Goal: Obtain resource: Obtain resource

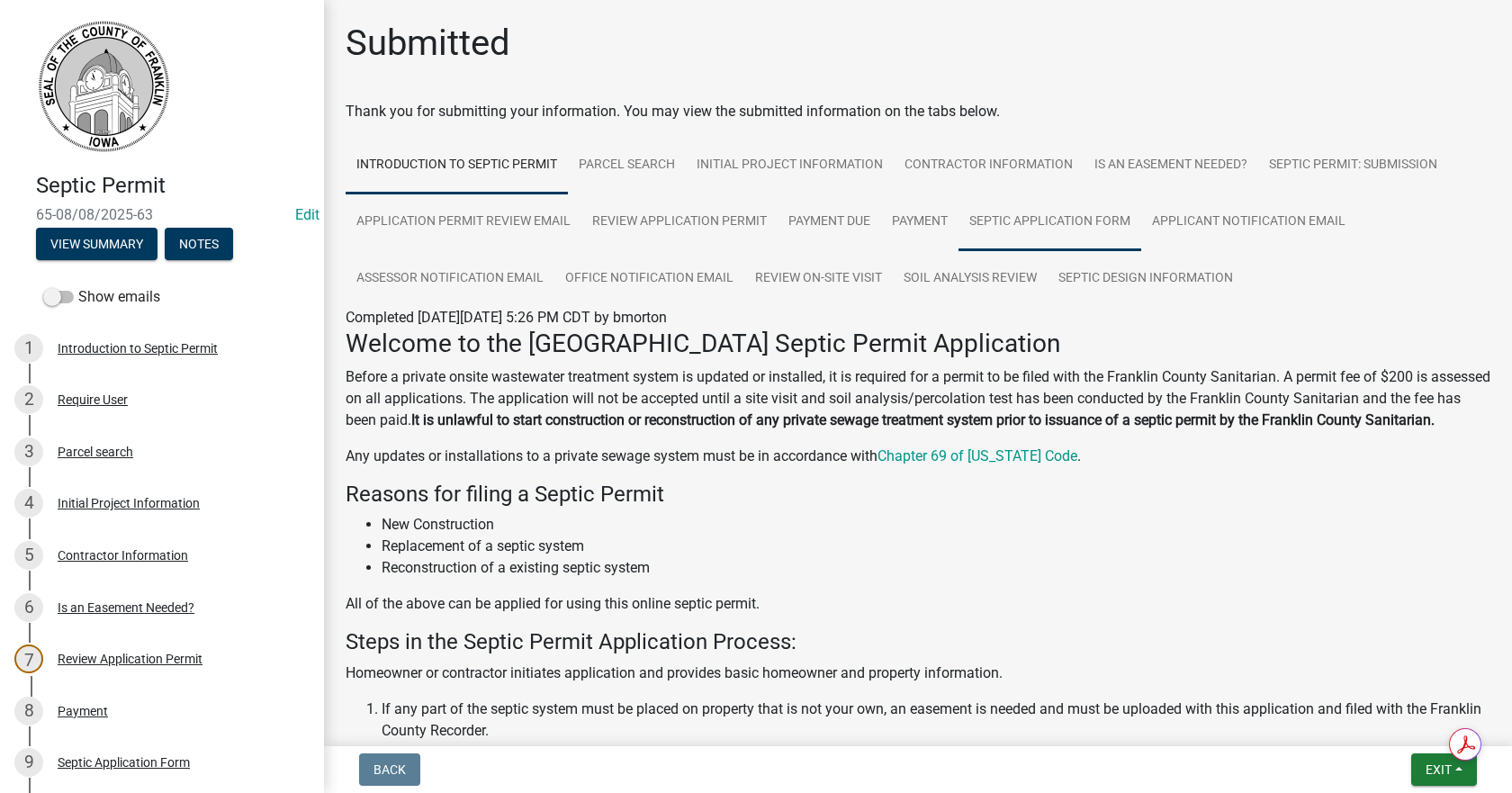
click at [1082, 217] on link "Septic Application Form" at bounding box center [1050, 222] width 183 height 58
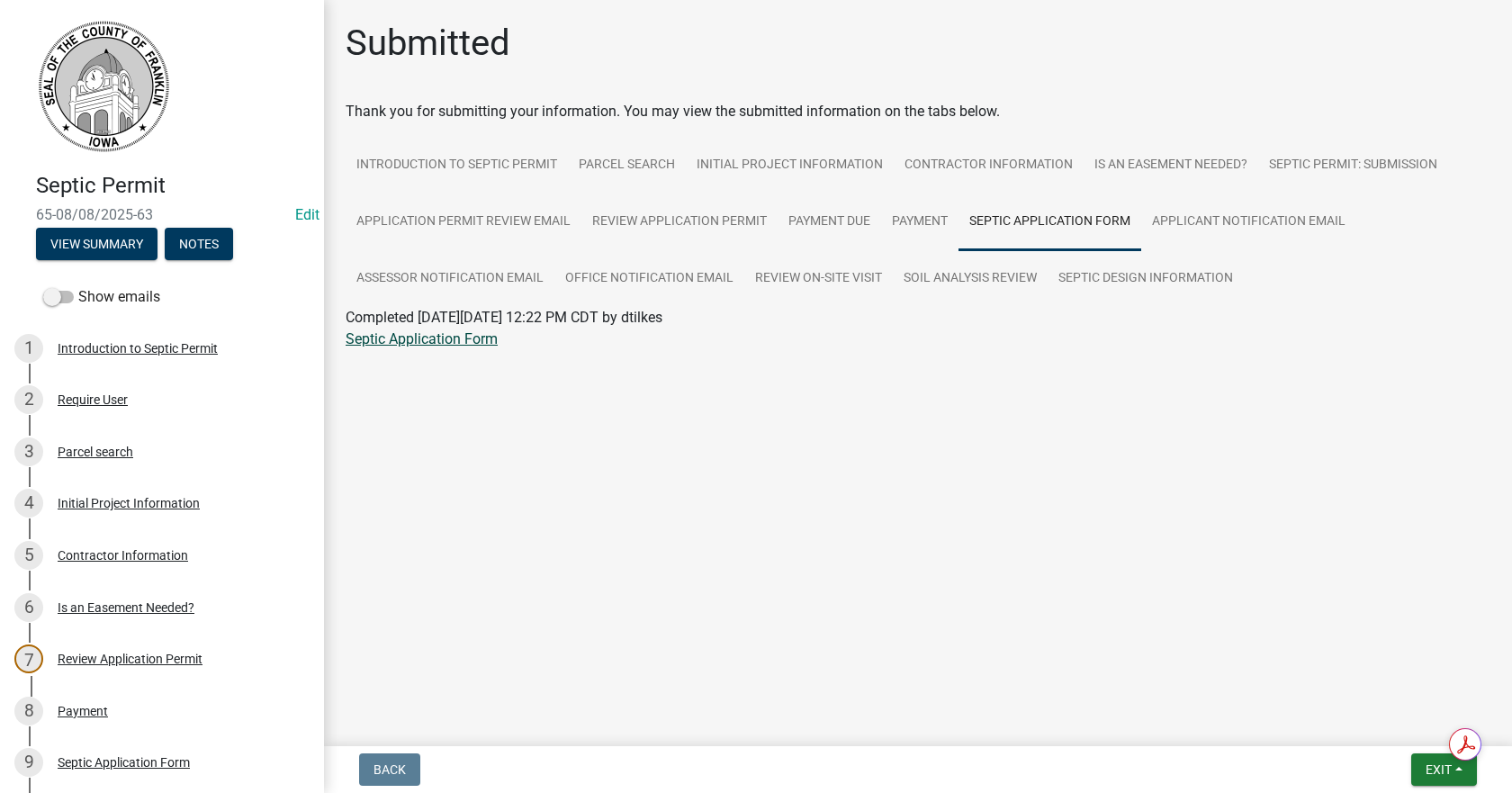
click at [463, 341] on link "Septic Application Form" at bounding box center [421, 338] width 152 height 17
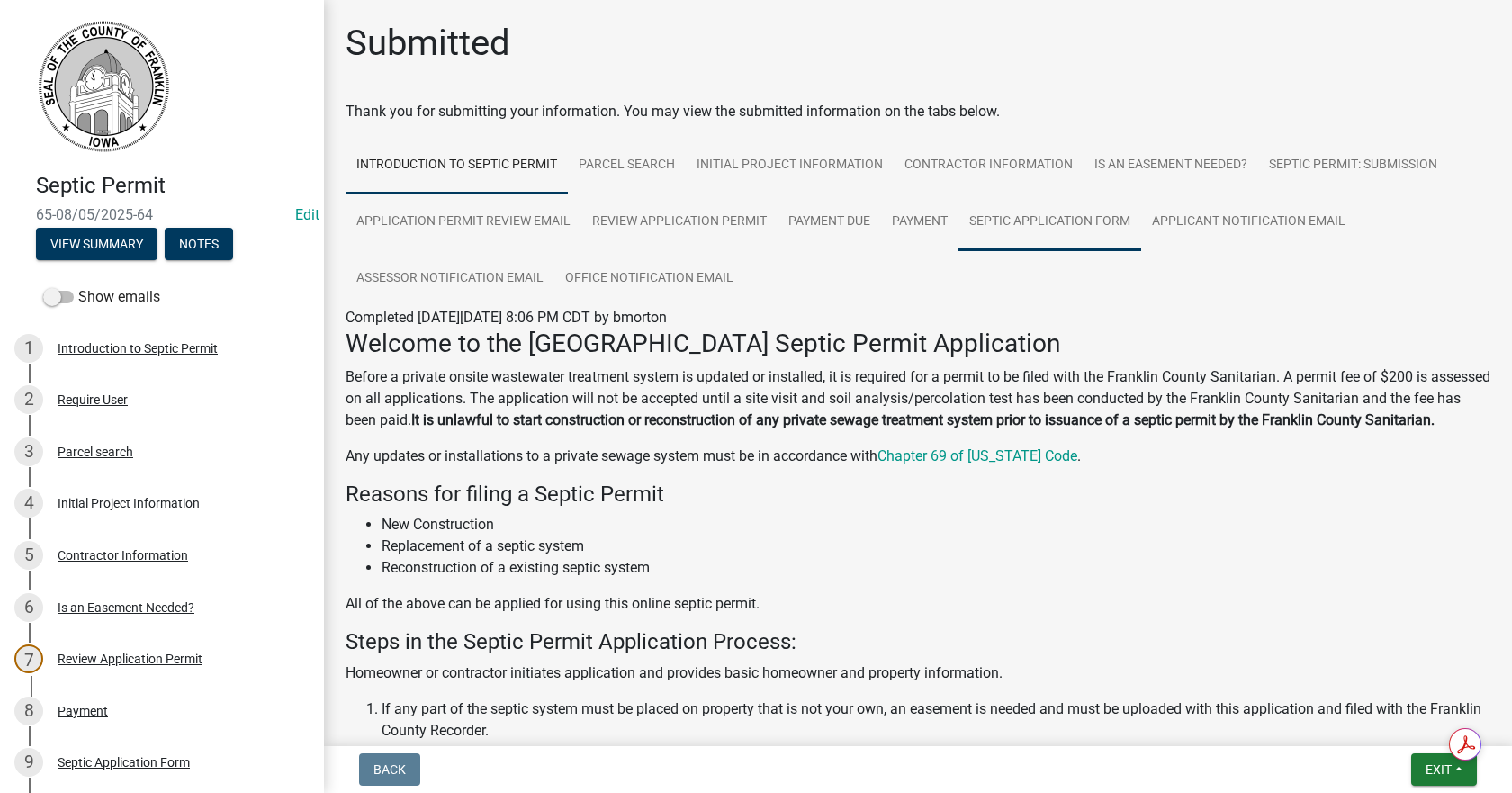
click at [1056, 216] on link "Septic Application Form" at bounding box center [1050, 222] width 183 height 58
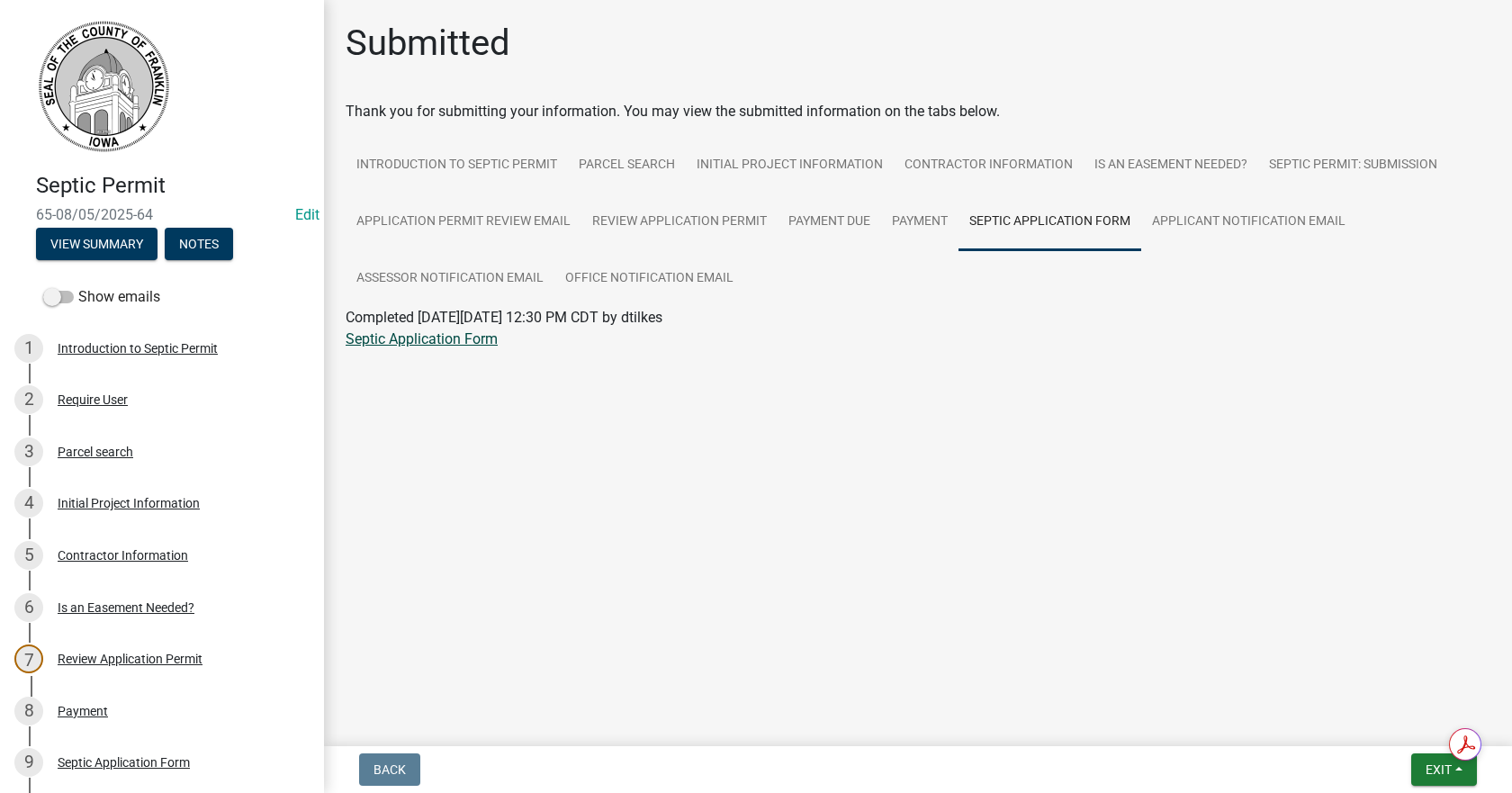
click at [448, 343] on link "Septic Application Form" at bounding box center [421, 338] width 152 height 17
